Goal: Task Accomplishment & Management: Complete application form

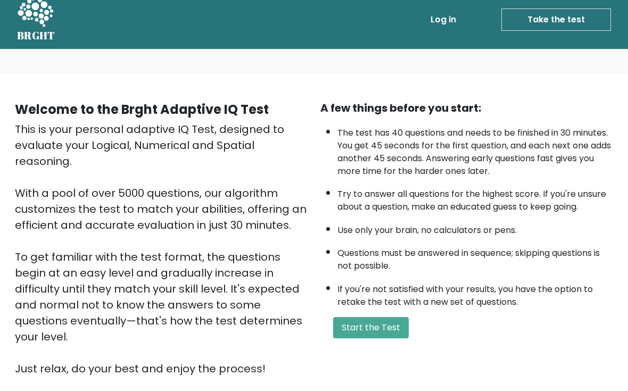
scroll to position [109, 0]
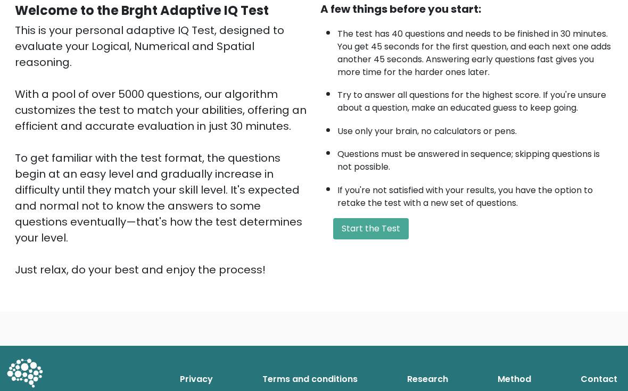
click at [382, 240] on button "Start the Test" at bounding box center [371, 228] width 76 height 21
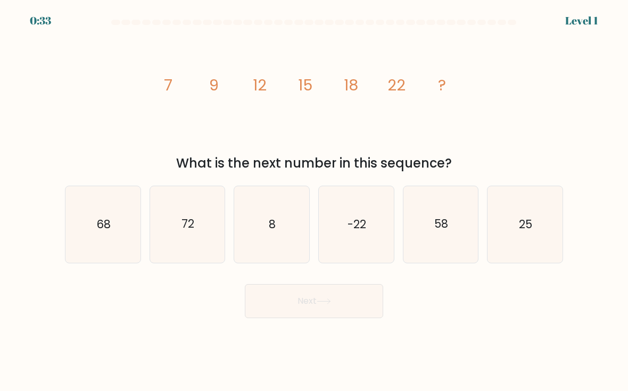
click at [529, 232] on text "25" at bounding box center [526, 224] width 13 height 15
click at [315, 201] on input "f. 25" at bounding box center [314, 198] width 1 height 5
radio input "true"
click at [350, 309] on button "Next" at bounding box center [314, 301] width 138 height 34
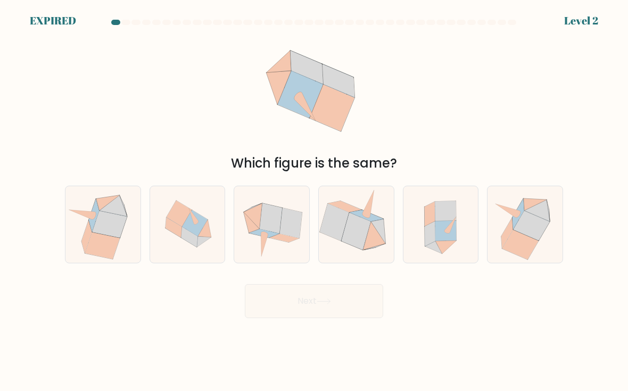
click at [273, 229] on icon at bounding box center [271, 218] width 22 height 30
click at [314, 201] on input "c." at bounding box center [314, 198] width 1 height 5
radio input "true"
click at [267, 211] on icon at bounding box center [271, 218] width 22 height 30
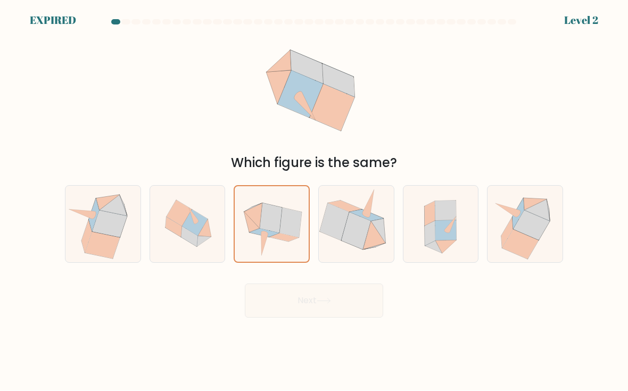
click at [314, 201] on input "c." at bounding box center [314, 198] width 1 height 5
click at [282, 219] on icon at bounding box center [291, 223] width 22 height 30
click at [314, 201] on input "c." at bounding box center [314, 198] width 1 height 5
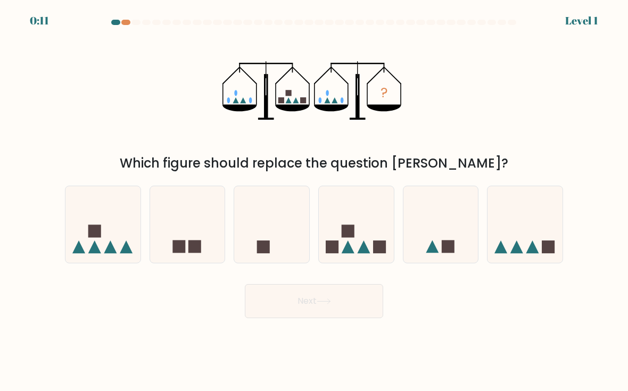
click at [357, 240] on icon at bounding box center [356, 224] width 75 height 62
click at [315, 201] on input "d." at bounding box center [314, 198] width 1 height 5
radio input "true"
click at [354, 310] on button "Next" at bounding box center [314, 301] width 138 height 34
